Goal: Information Seeking & Learning: Find specific fact

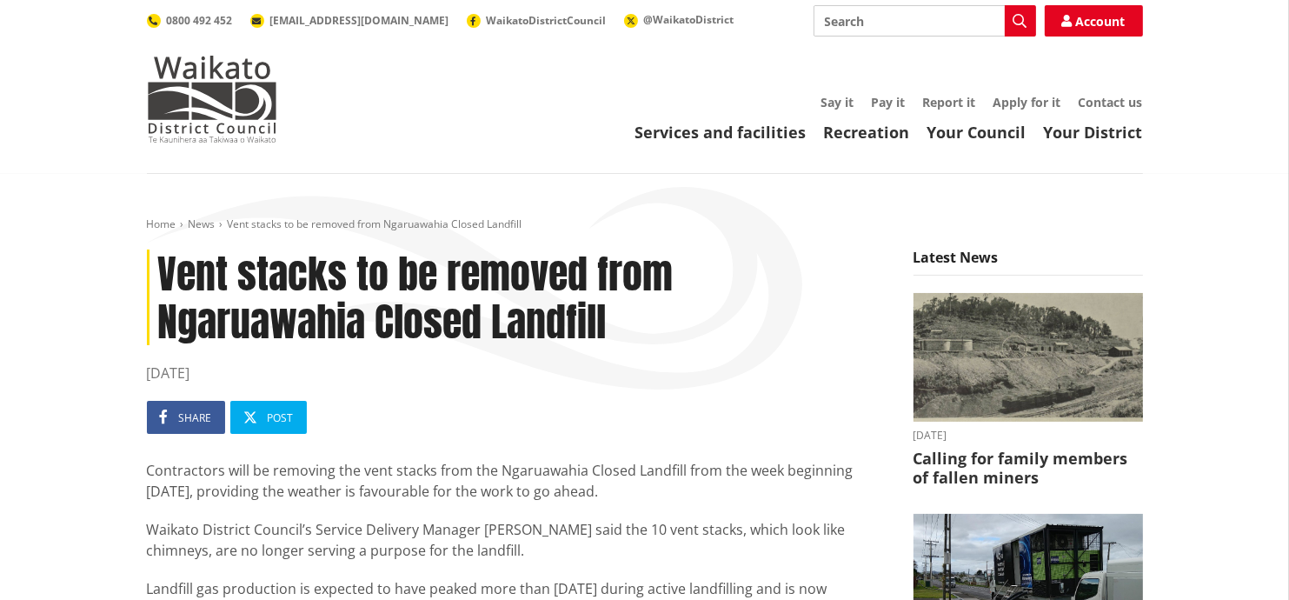
click at [880, 20] on input "Search" at bounding box center [924, 20] width 222 height 31
type input "alcohol ban bylaw"
click at [1022, 22] on icon "button" at bounding box center [1020, 21] width 14 height 14
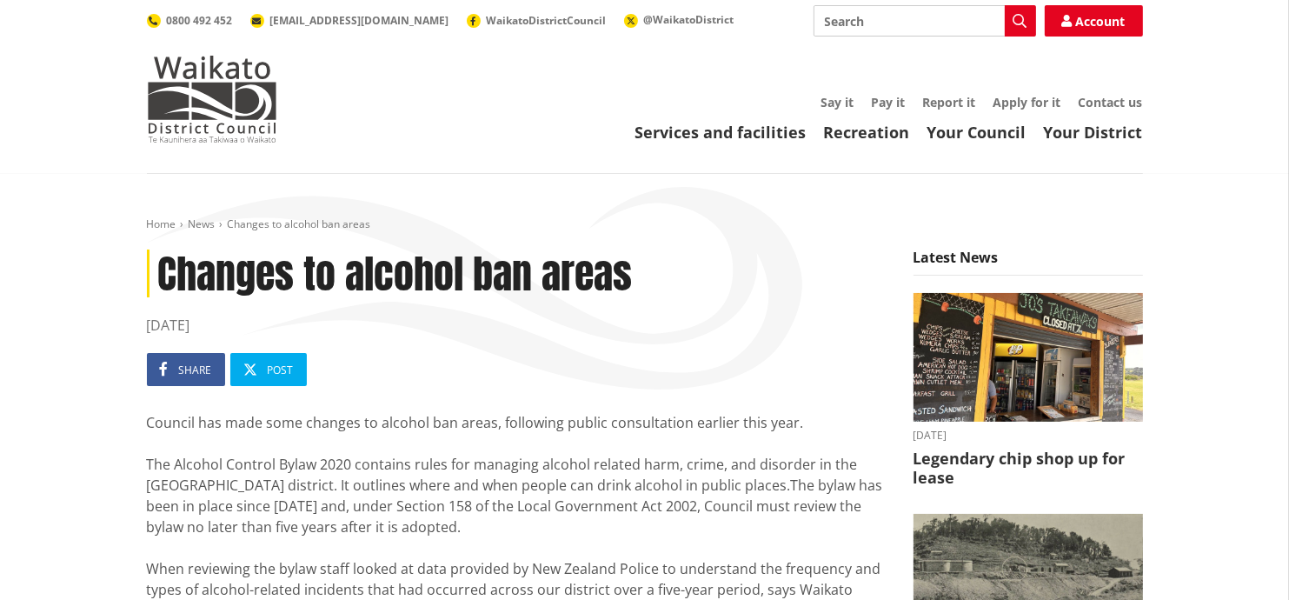
click at [890, 28] on input "Search" at bounding box center [924, 20] width 222 height 31
click at [893, 20] on input "alcoho bn nylaw" at bounding box center [924, 20] width 222 height 31
click at [875, 19] on input "alcoho bn bylaw" at bounding box center [924, 20] width 222 height 31
type input "alcoho ban bylaw"
click at [1023, 21] on icon "button" at bounding box center [1020, 21] width 14 height 14
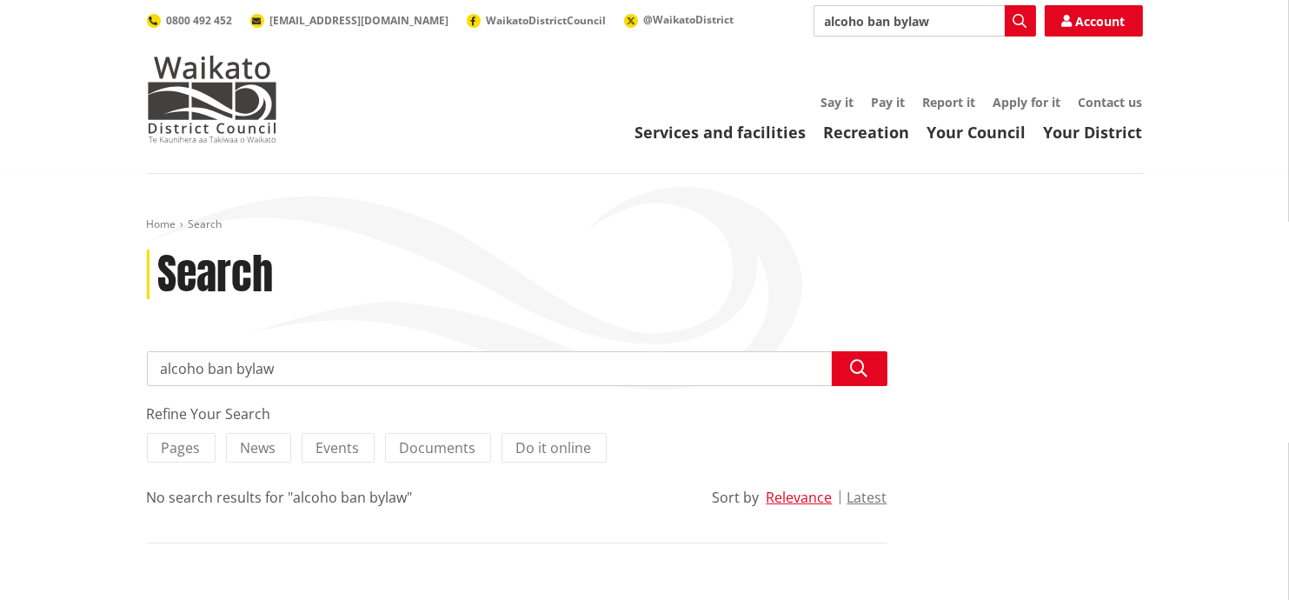
click at [861, 22] on input "alcoho ban bylaw" at bounding box center [924, 20] width 222 height 31
type input "alcohol ban bylaw"
click at [1014, 17] on icon "button" at bounding box center [1020, 21] width 14 height 14
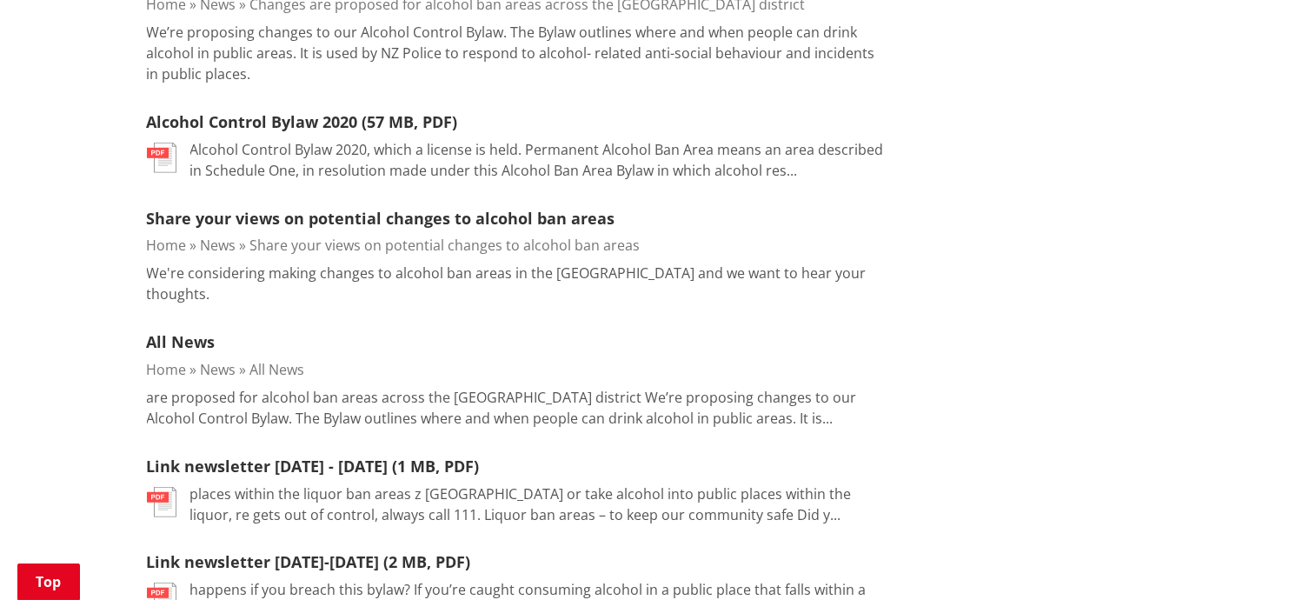
scroll to position [956, 0]
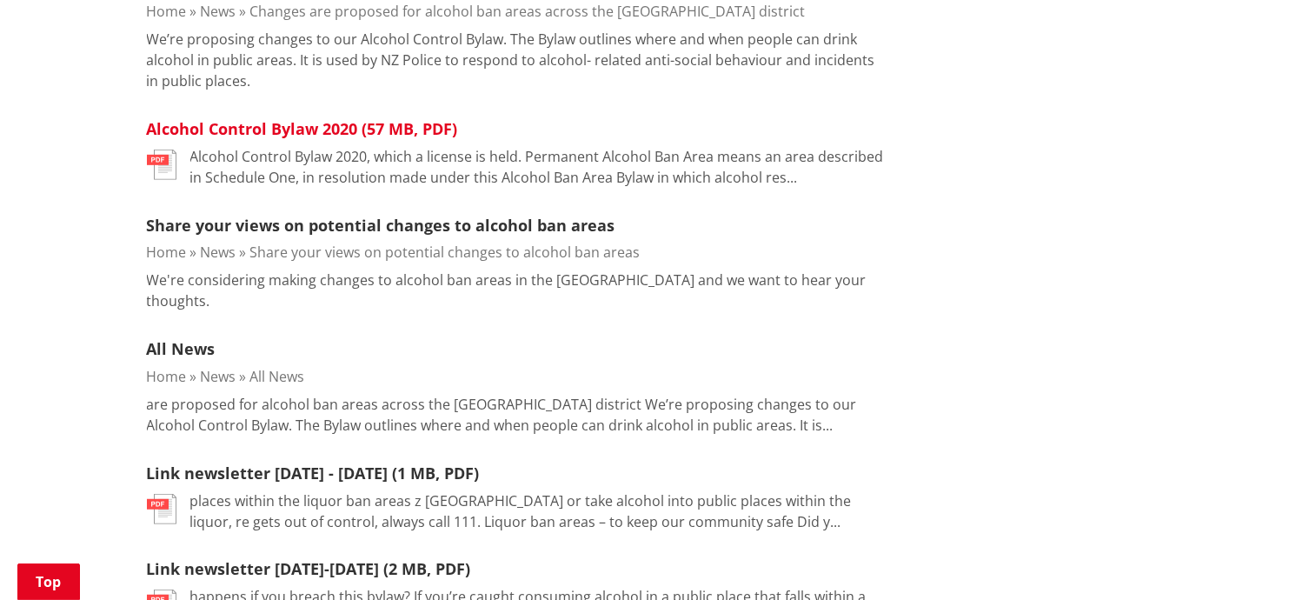
click at [345, 126] on link "Alcohol Control Bylaw 2020 (57 MB, PDF)" at bounding box center [302, 128] width 311 height 21
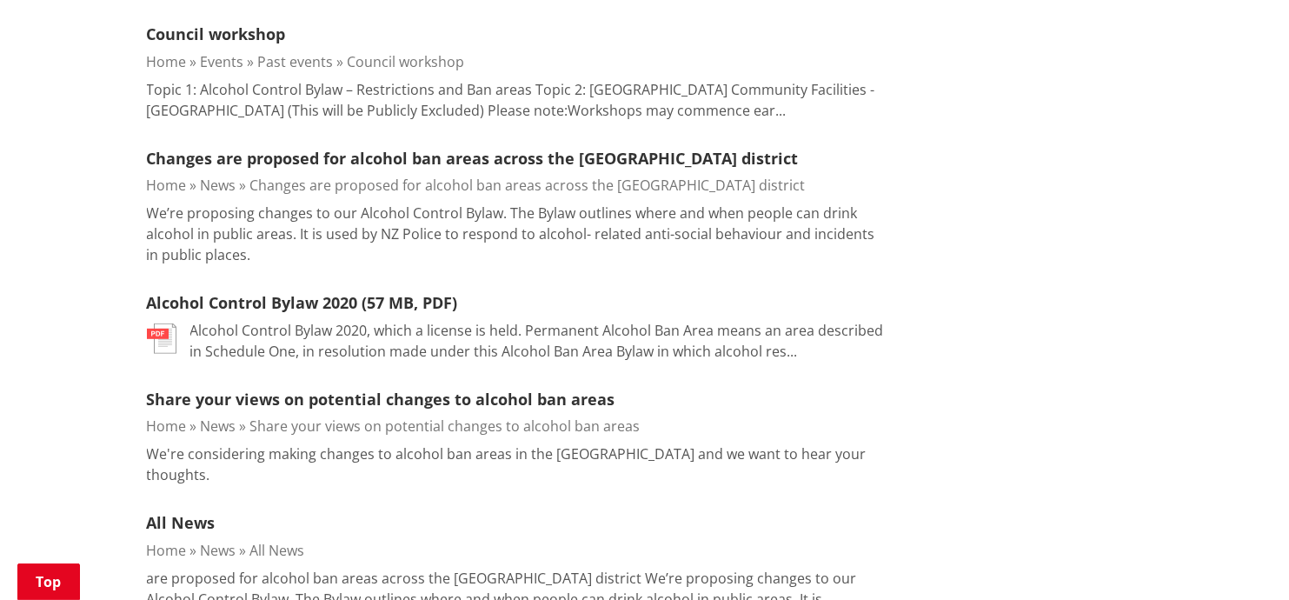
scroll to position [869, 0]
